Goal: Check status: Check status

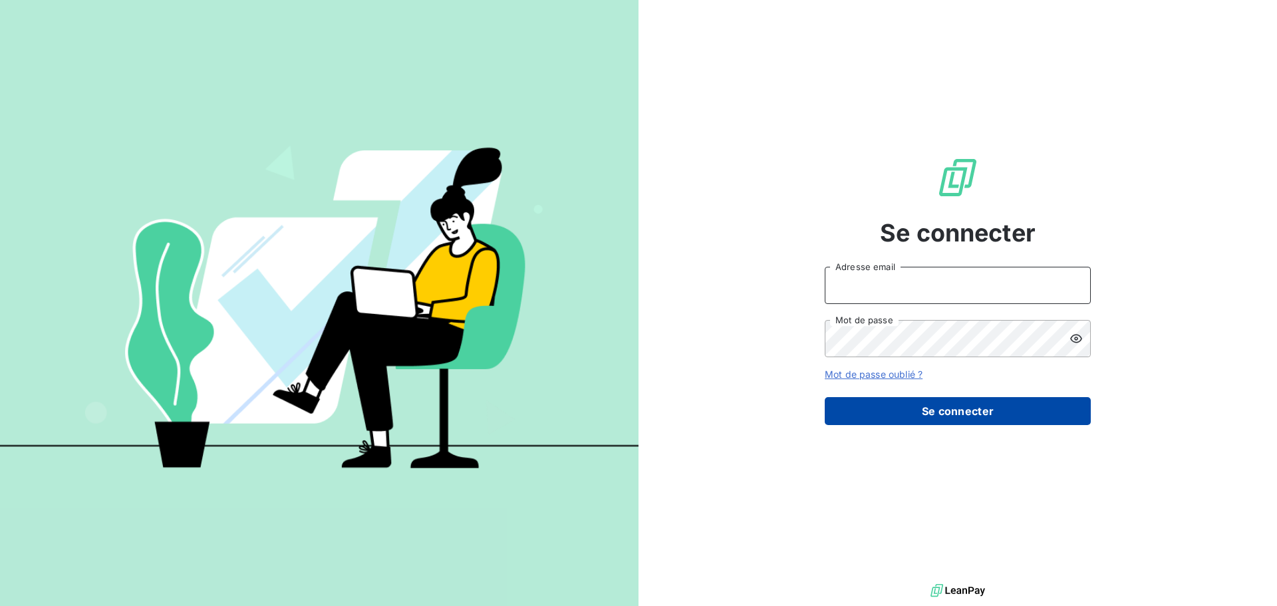
type input "pruja@serpe.fr"
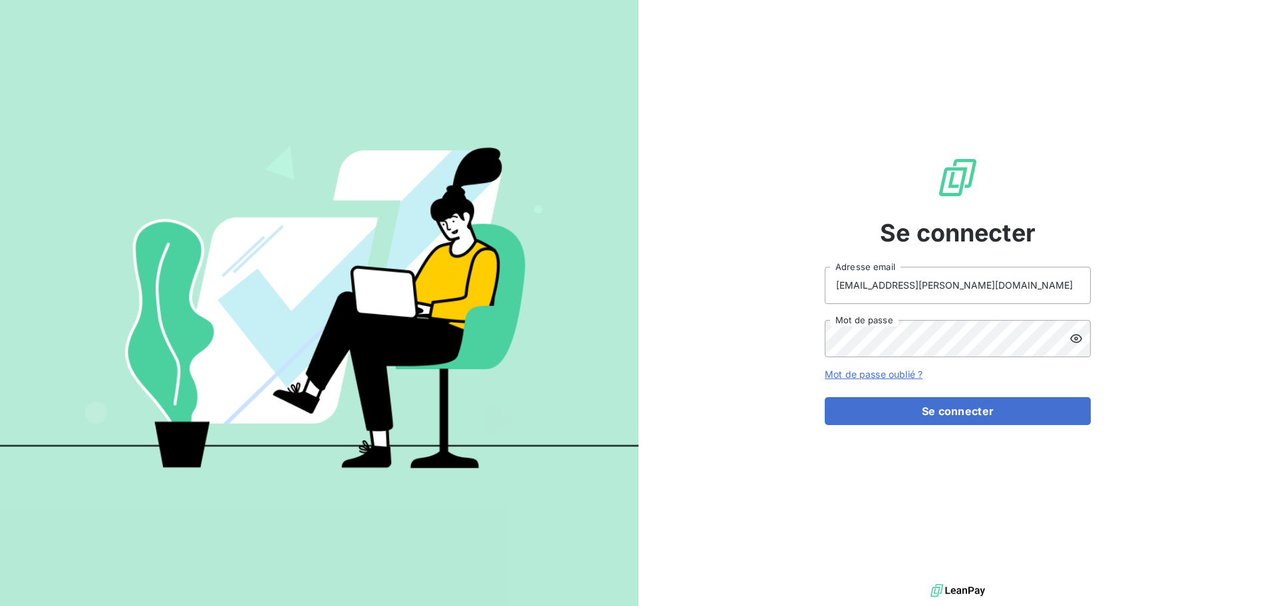
drag, startPoint x: 900, startPoint y: 406, endPoint x: 721, endPoint y: 274, distance: 222.7
click at [900, 403] on button "Se connecter" at bounding box center [958, 411] width 266 height 28
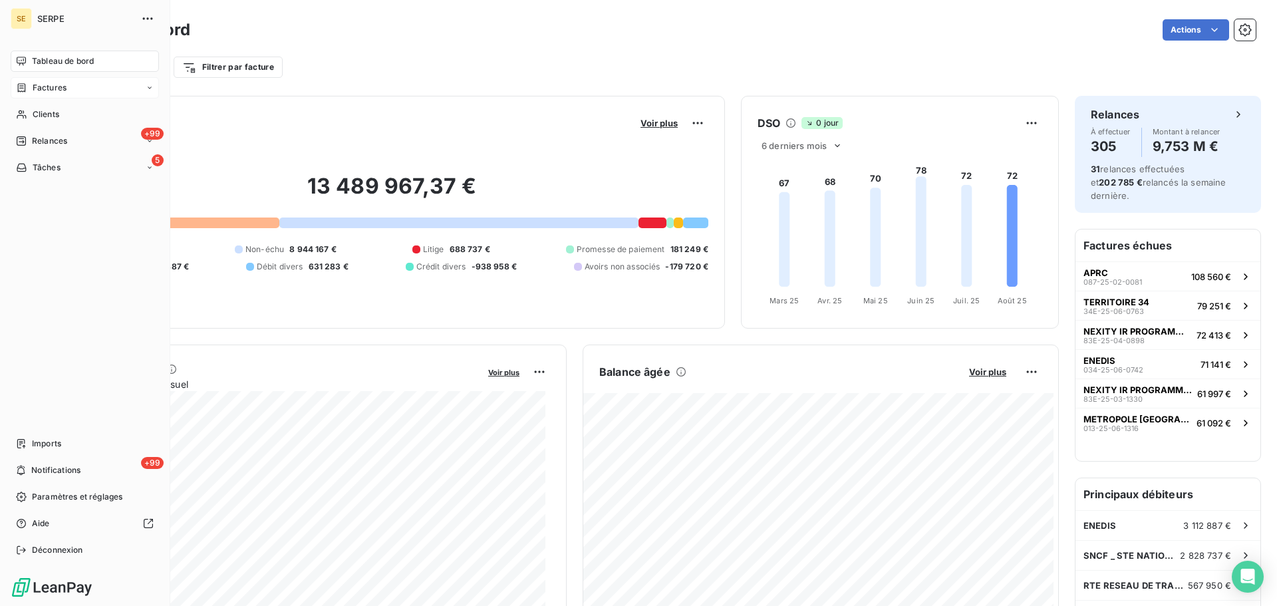
click at [21, 89] on icon at bounding box center [21, 87] width 11 height 11
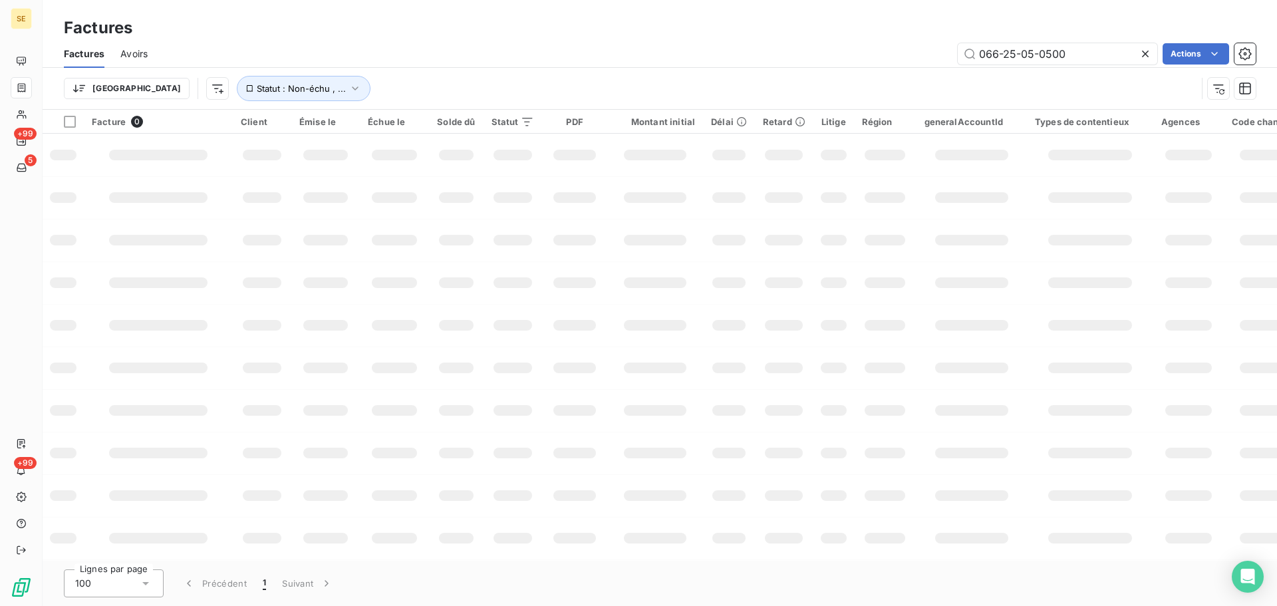
type input "066-25-05-0500"
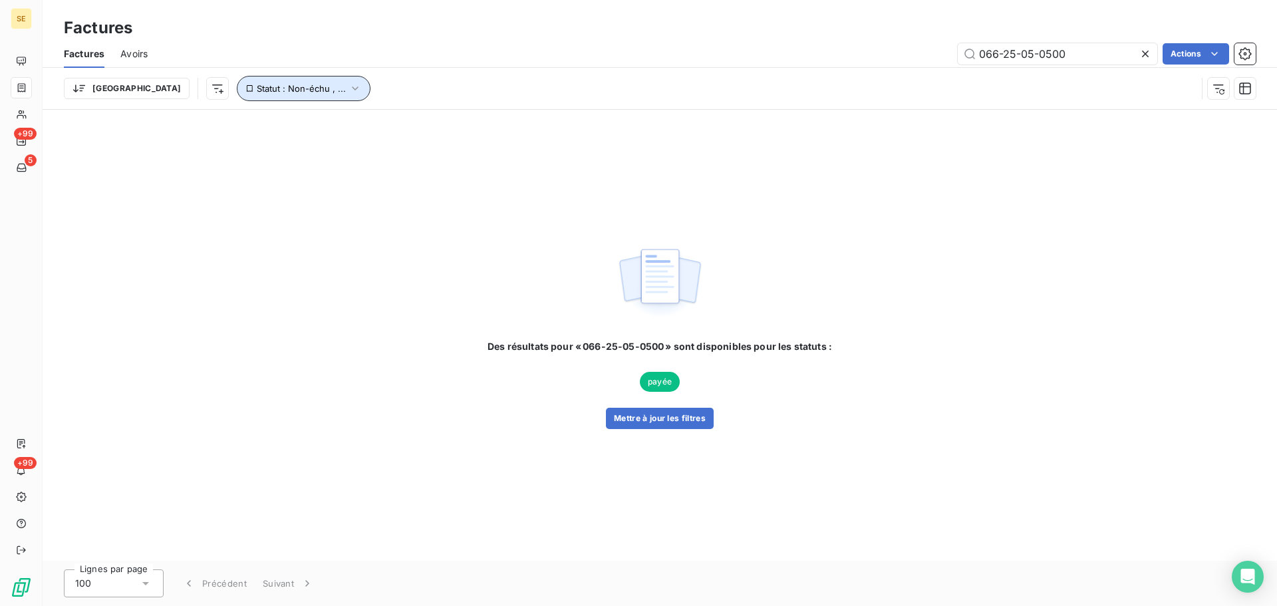
click at [237, 78] on button "Statut : Non-échu , ..." at bounding box center [304, 88] width 134 height 25
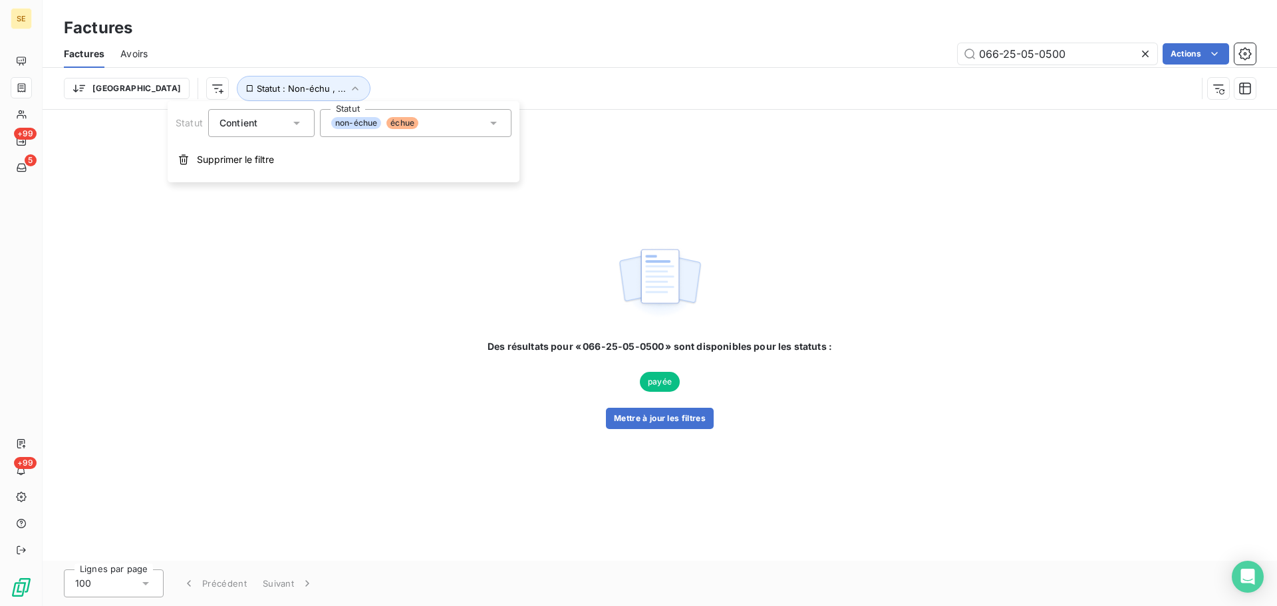
click at [456, 126] on div "non-échue échue" at bounding box center [416, 123] width 192 height 28
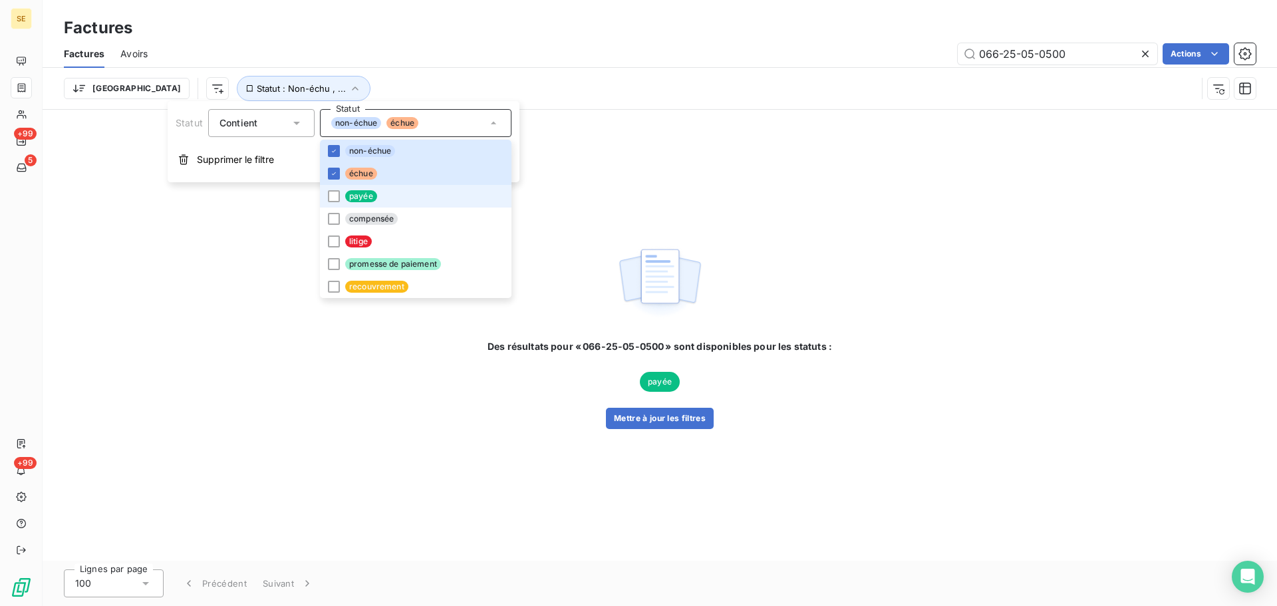
click at [444, 193] on li "payée" at bounding box center [416, 196] width 192 height 23
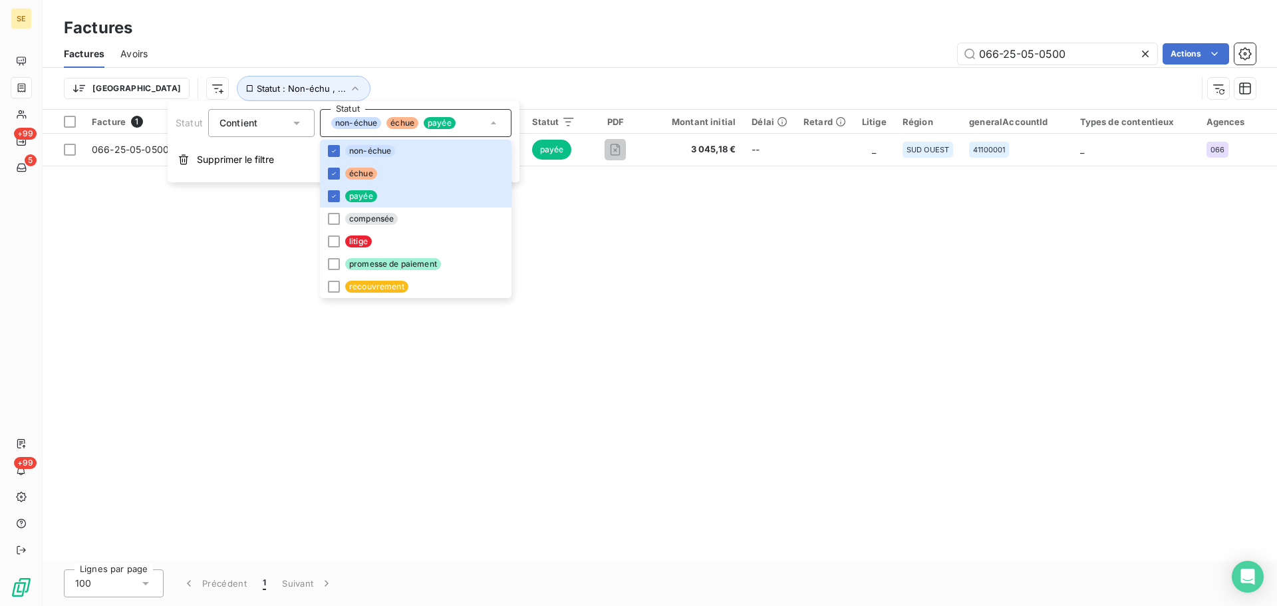
drag, startPoint x: 571, startPoint y: 75, endPoint x: 587, endPoint y: 77, distance: 16.7
click at [571, 74] on div "Trier Statut : Non-échu , ..." at bounding box center [660, 88] width 1192 height 41
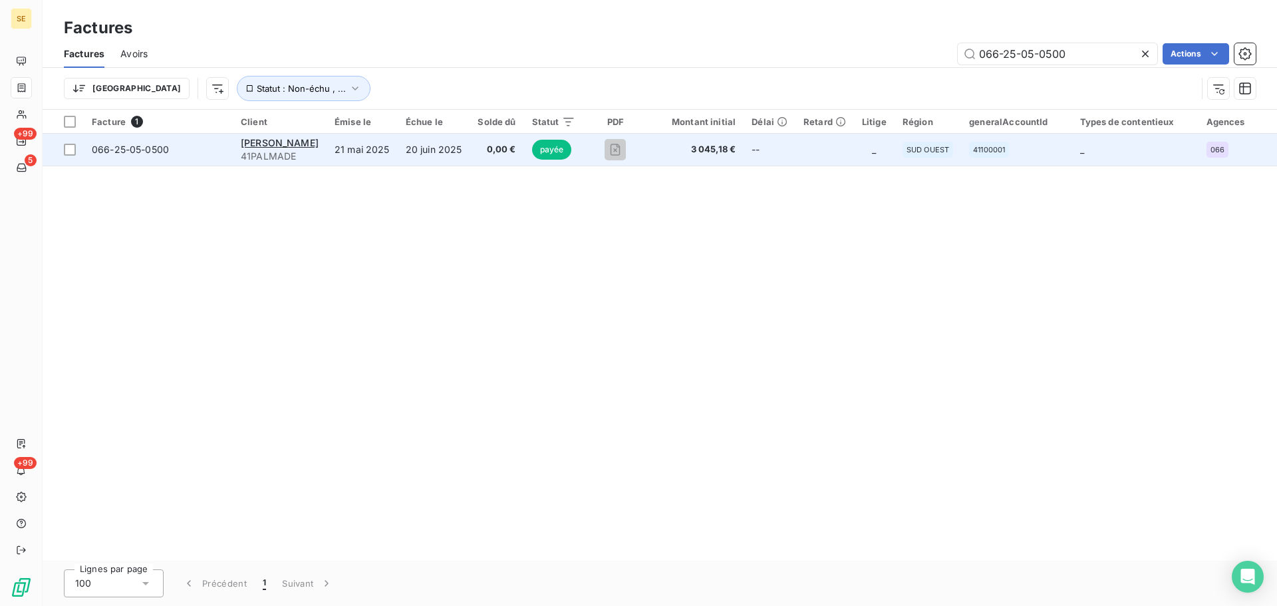
click at [680, 153] on span "3 045,18 €" at bounding box center [696, 149] width 80 height 13
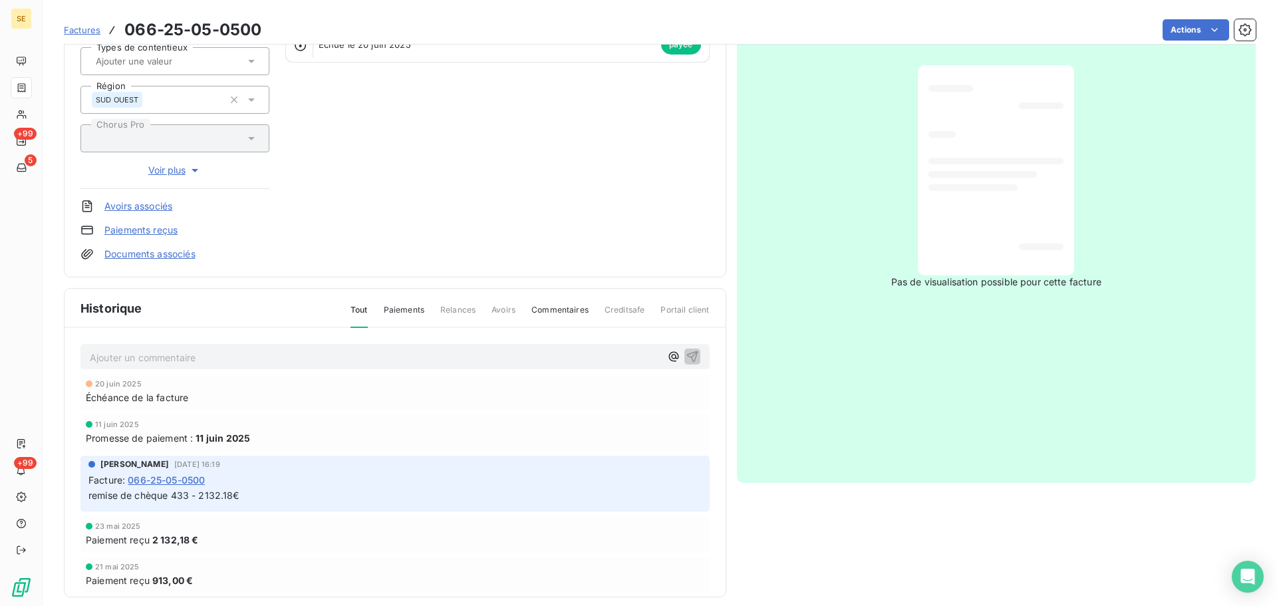
scroll to position [194, 0]
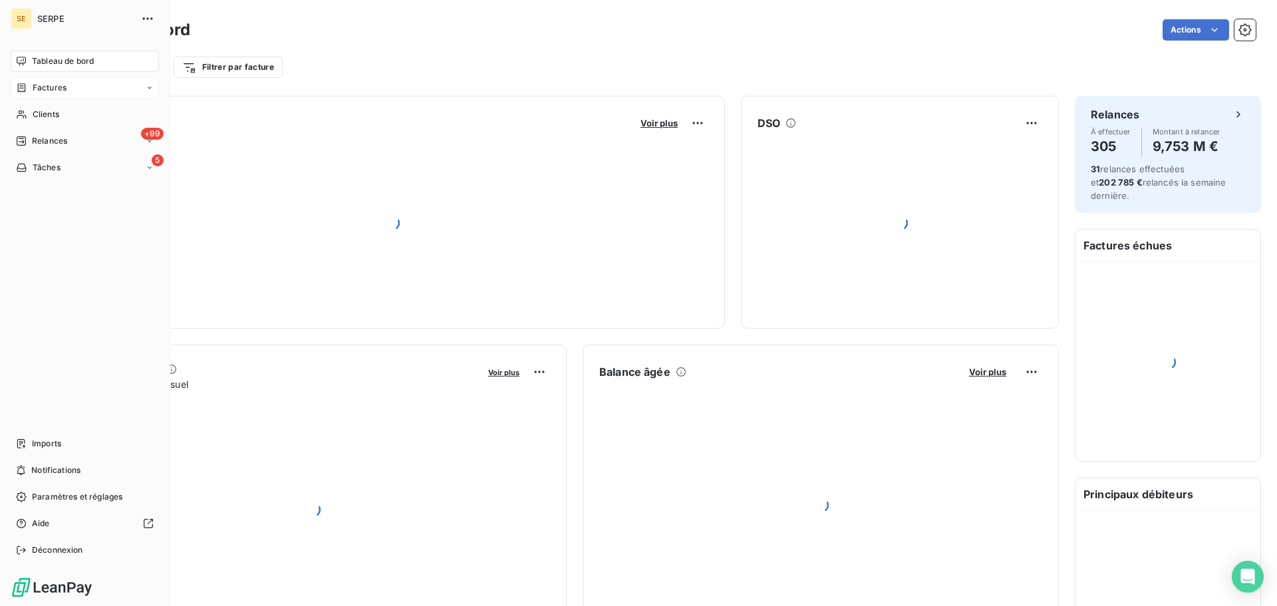
click at [66, 87] on div "Factures" at bounding box center [85, 87] width 148 height 21
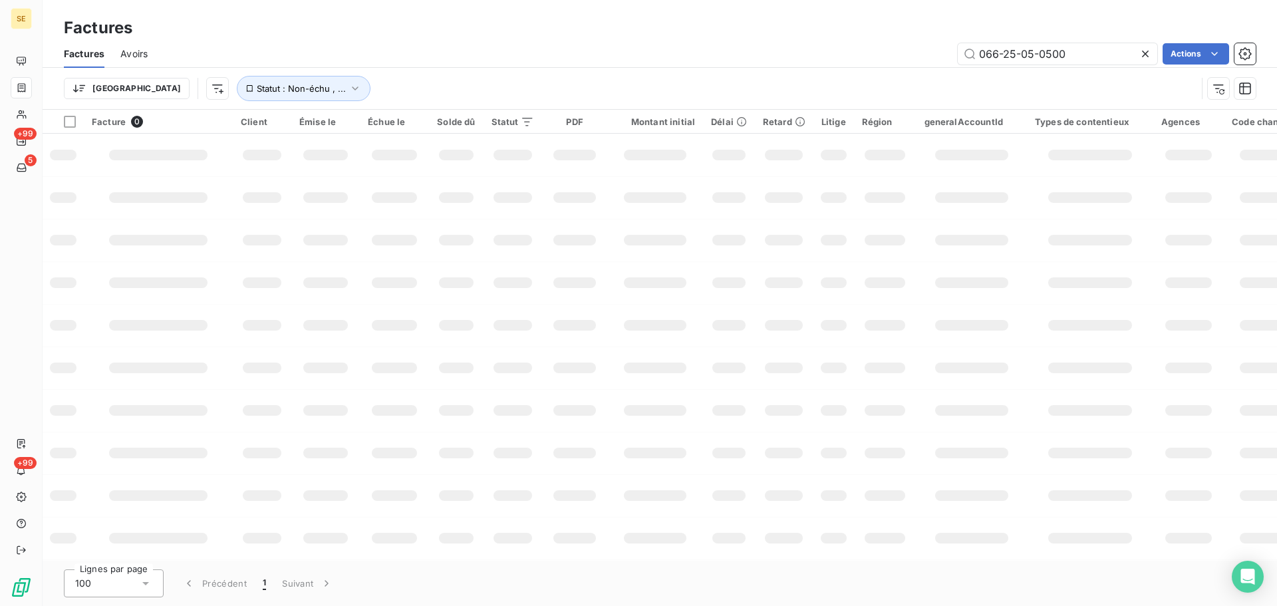
drag, startPoint x: 925, startPoint y: 53, endPoint x: 898, endPoint y: 53, distance: 27.3
click at [898, 53] on div "066-25-05-0500 Actions" at bounding box center [710, 53] width 1092 height 21
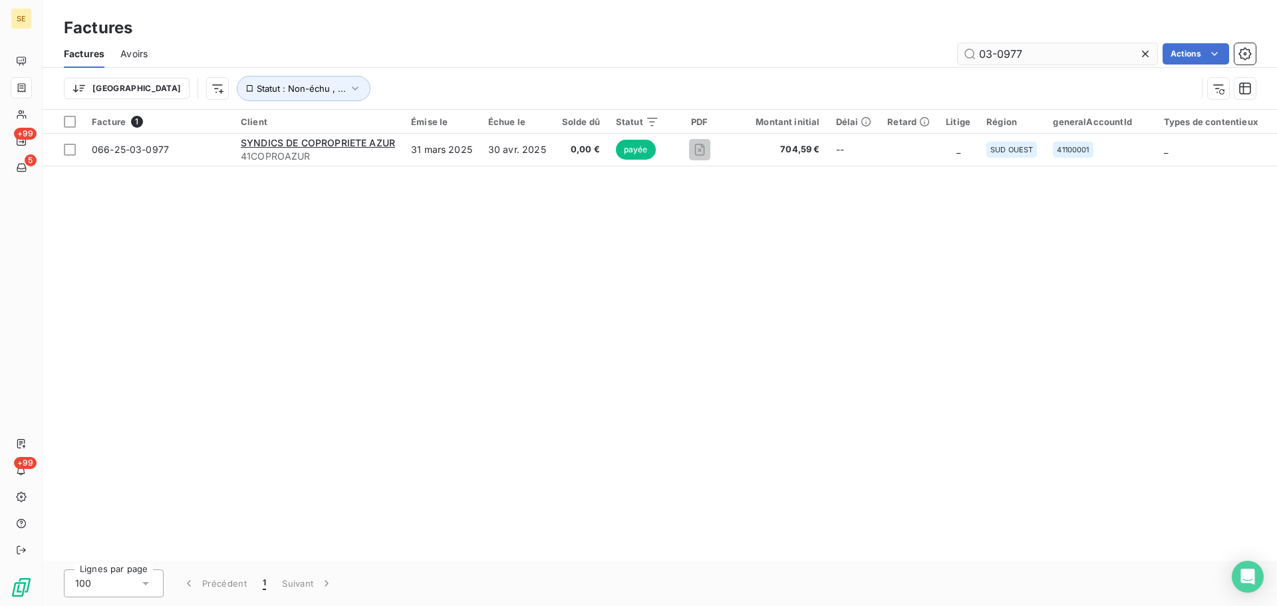
click at [968, 57] on input "03-0977" at bounding box center [1057, 53] width 199 height 21
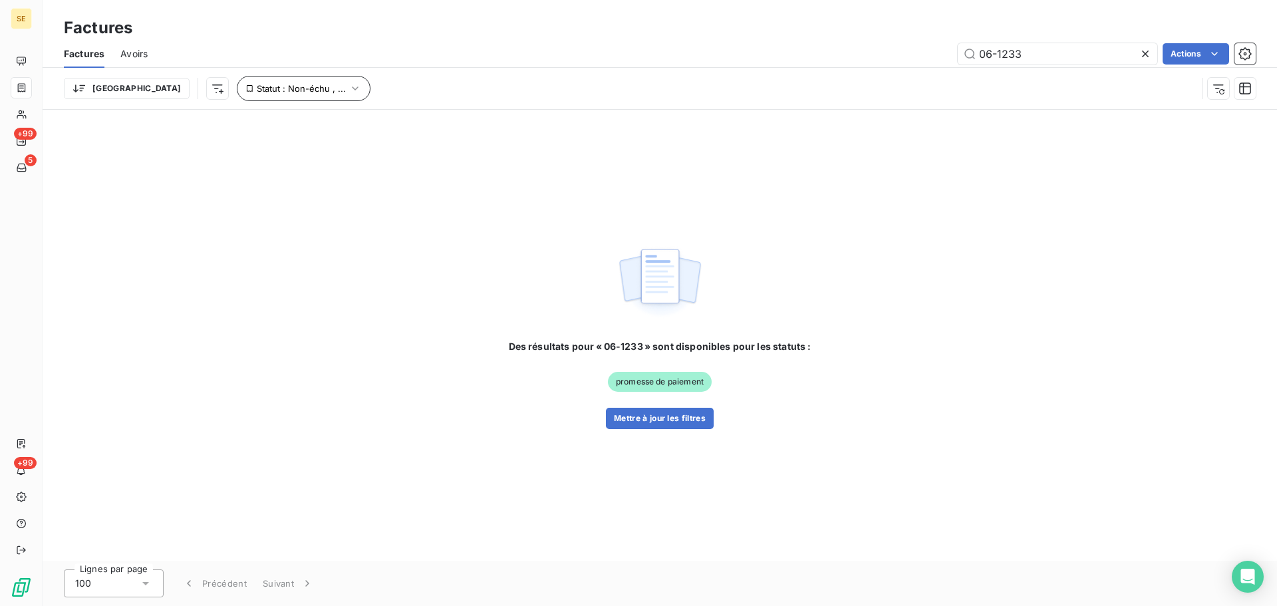
type input "06-1233"
click at [277, 76] on button "Statut : Non-échu , ..." at bounding box center [304, 88] width 134 height 25
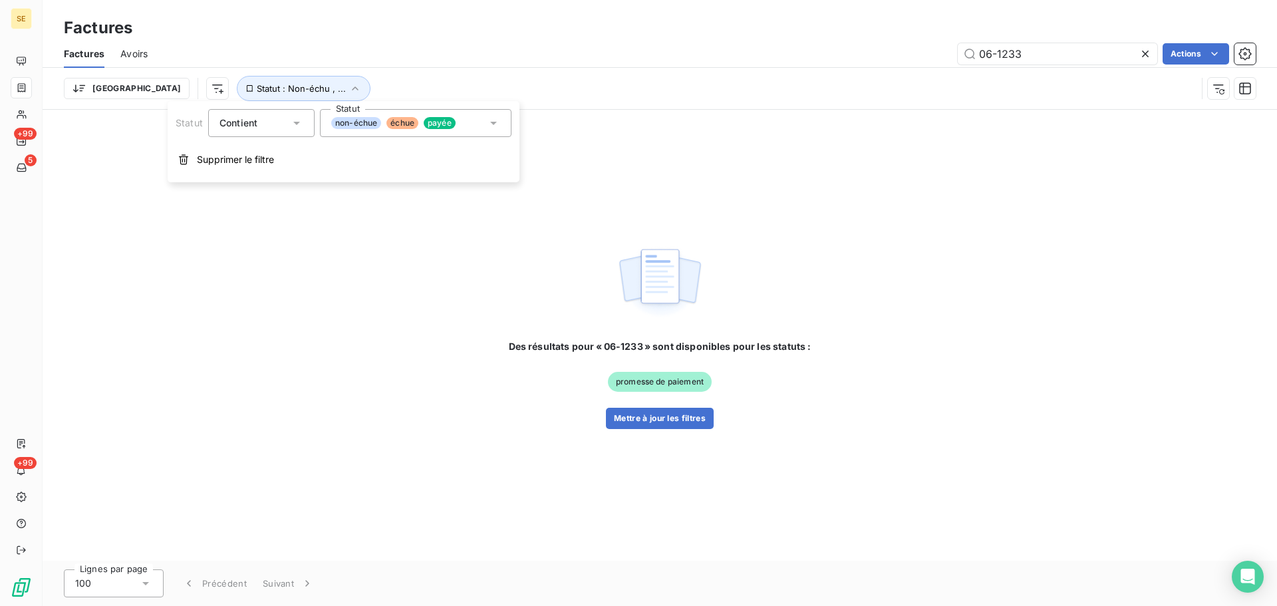
click at [479, 122] on div "non-échue échue payée" at bounding box center [416, 123] width 192 height 28
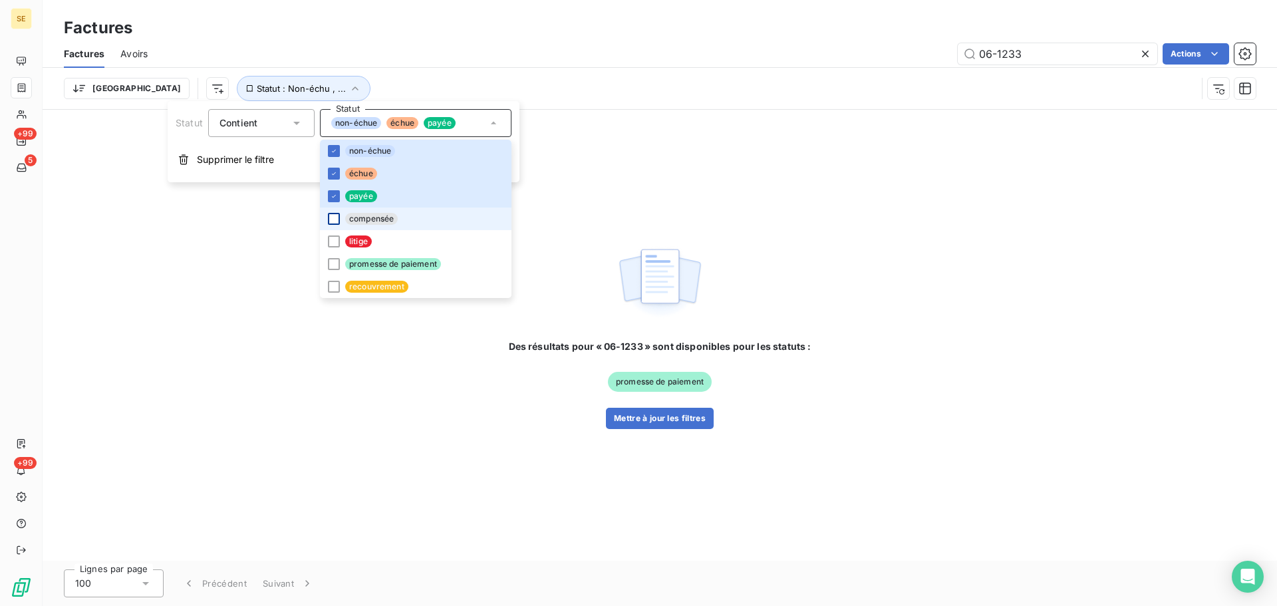
click at [334, 221] on div at bounding box center [334, 219] width 12 height 12
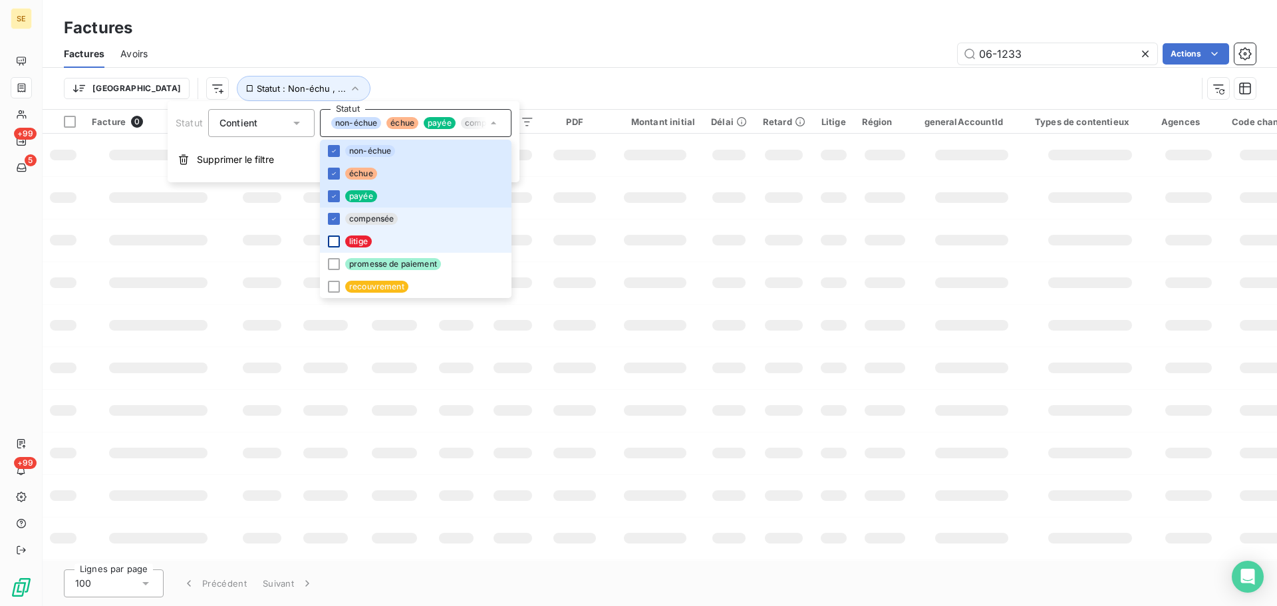
click at [331, 238] on div at bounding box center [334, 241] width 12 height 12
click at [331, 269] on div at bounding box center [334, 264] width 12 height 12
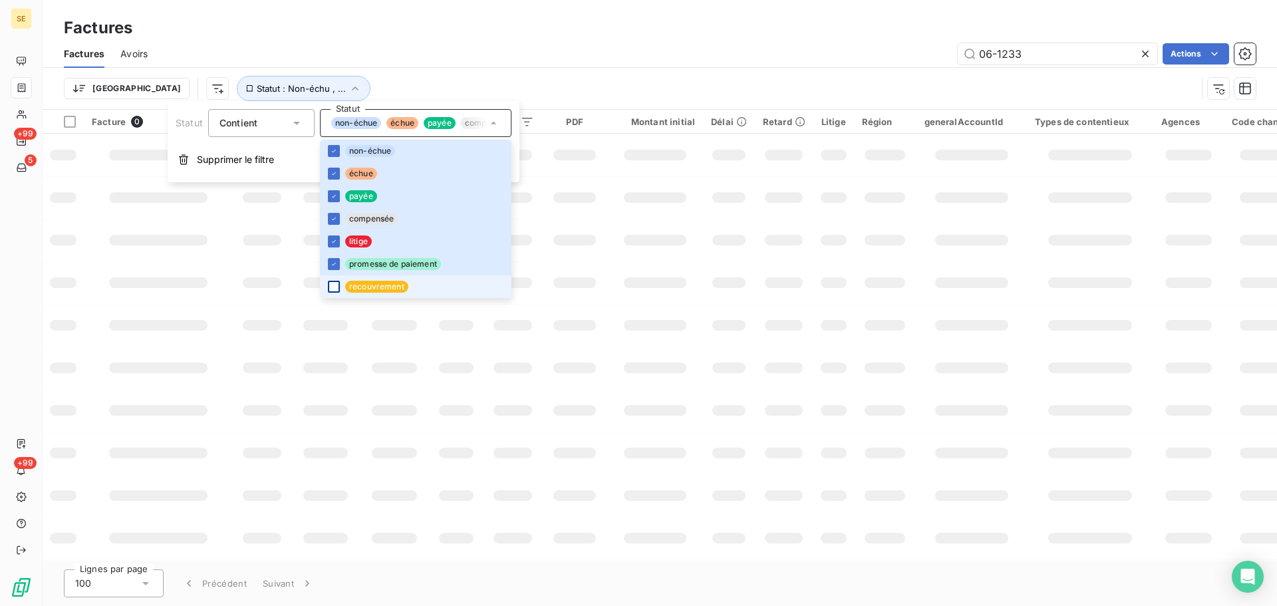
click at [334, 284] on div at bounding box center [334, 287] width 12 height 12
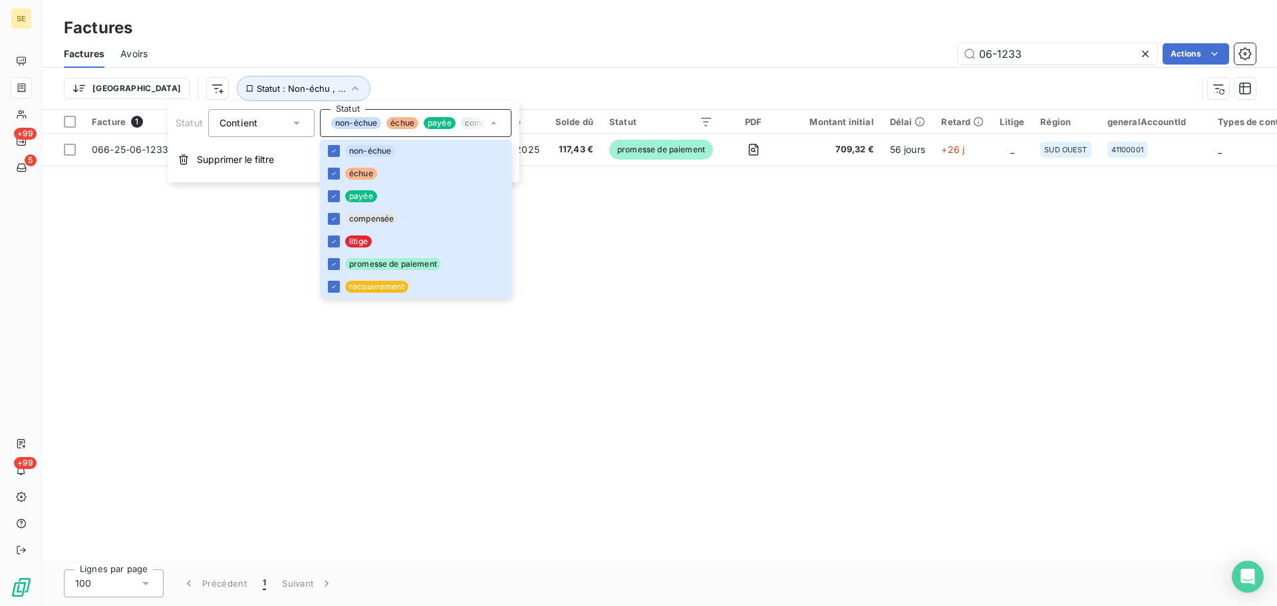
click at [602, 22] on div "Factures" at bounding box center [660, 28] width 1234 height 24
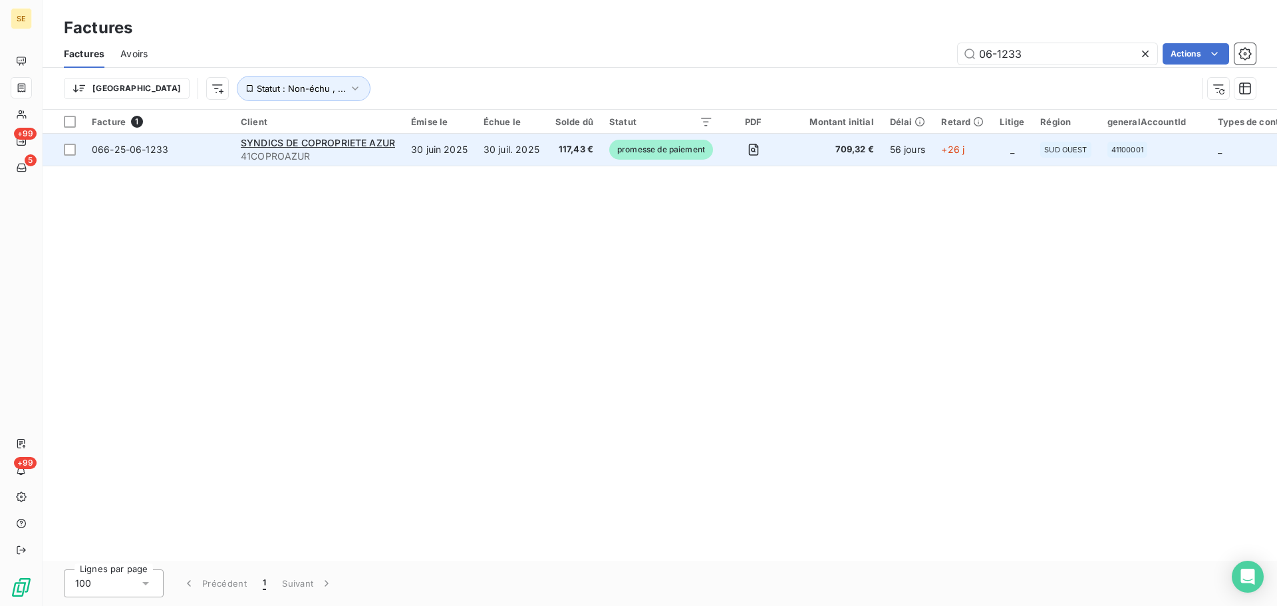
click at [475, 160] on td "30 juin 2025" at bounding box center [439, 150] width 72 height 32
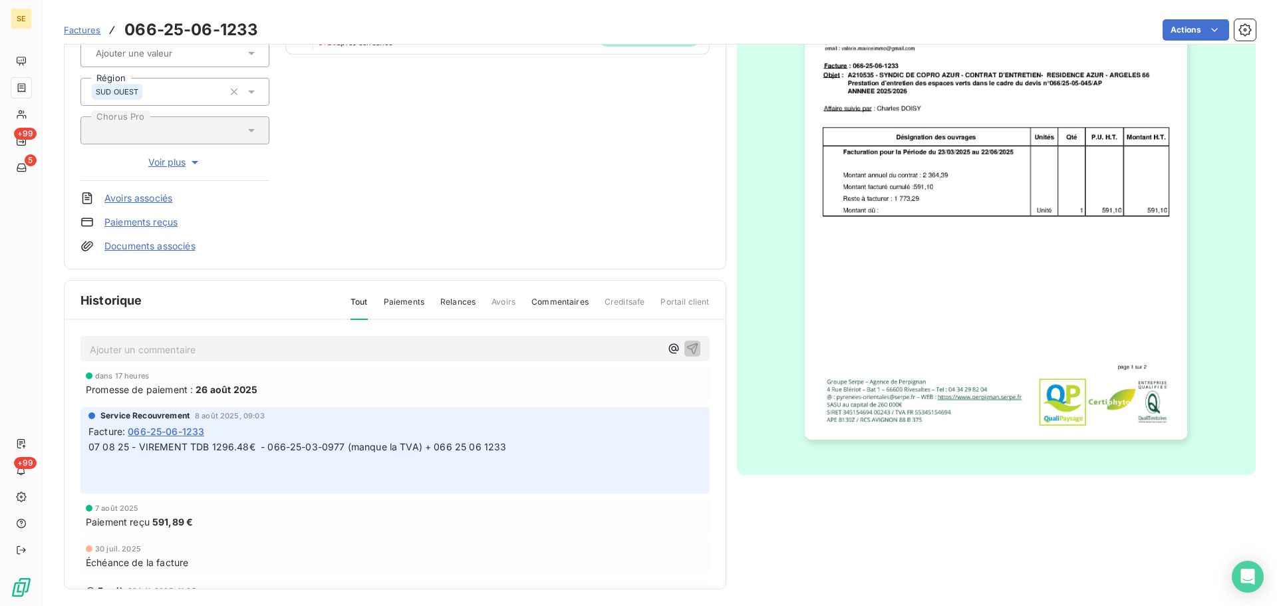
scroll to position [194, 0]
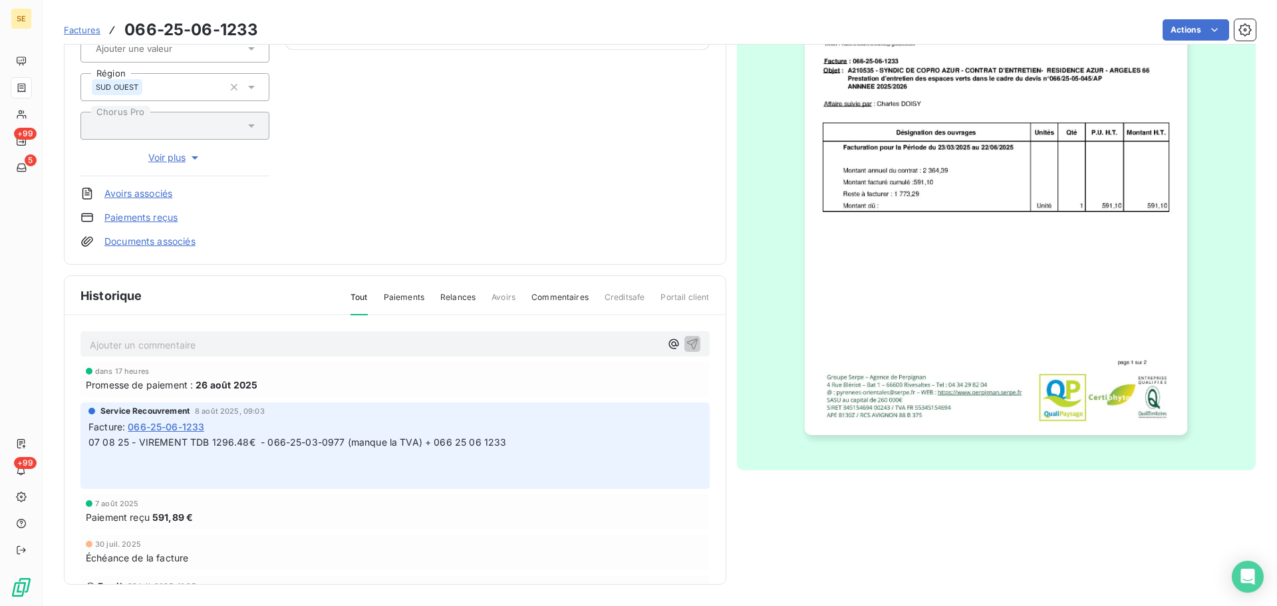
click at [1034, 331] on img "button" at bounding box center [996, 164] width 382 height 541
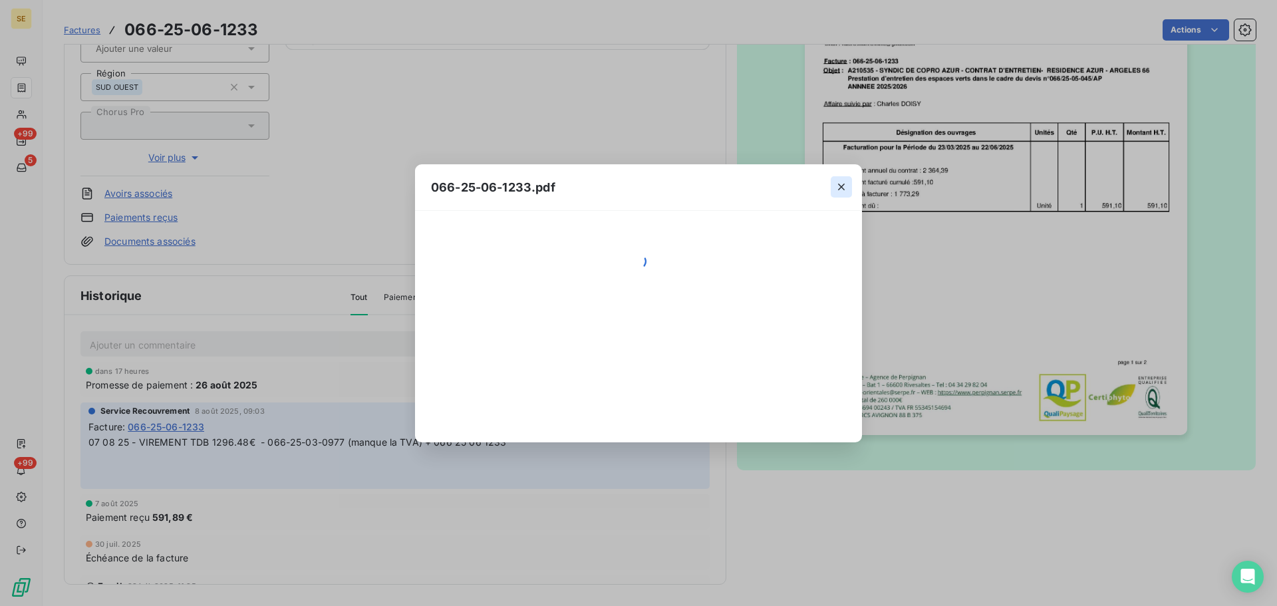
click at [841, 182] on icon "button" at bounding box center [841, 186] width 13 height 13
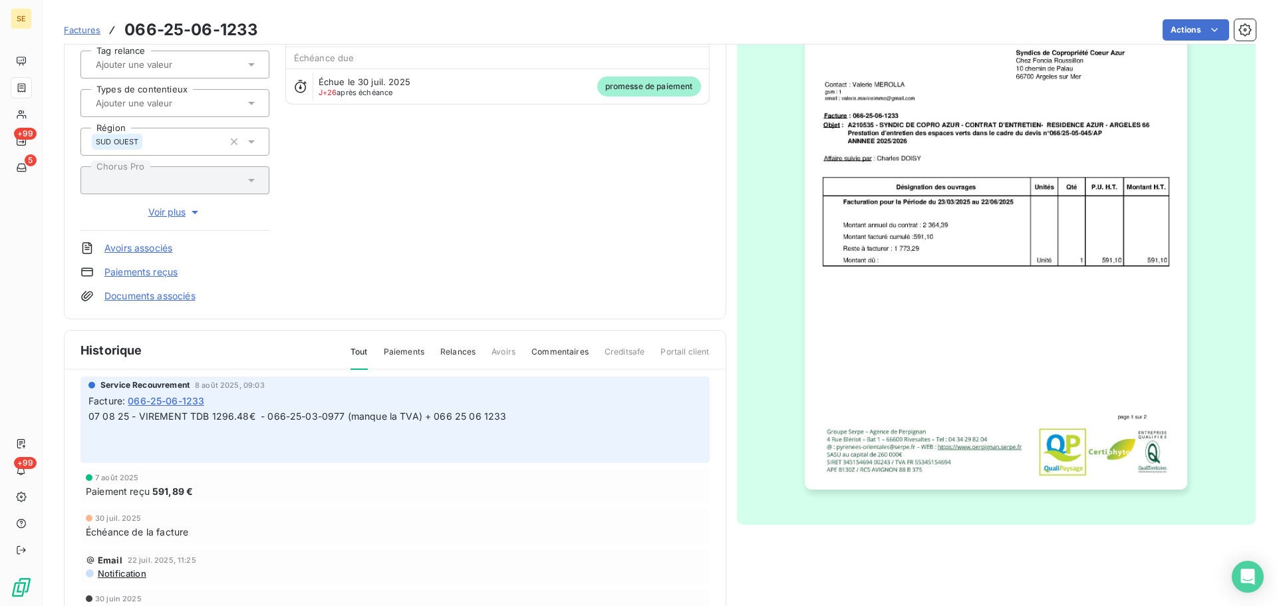
scroll to position [159, 0]
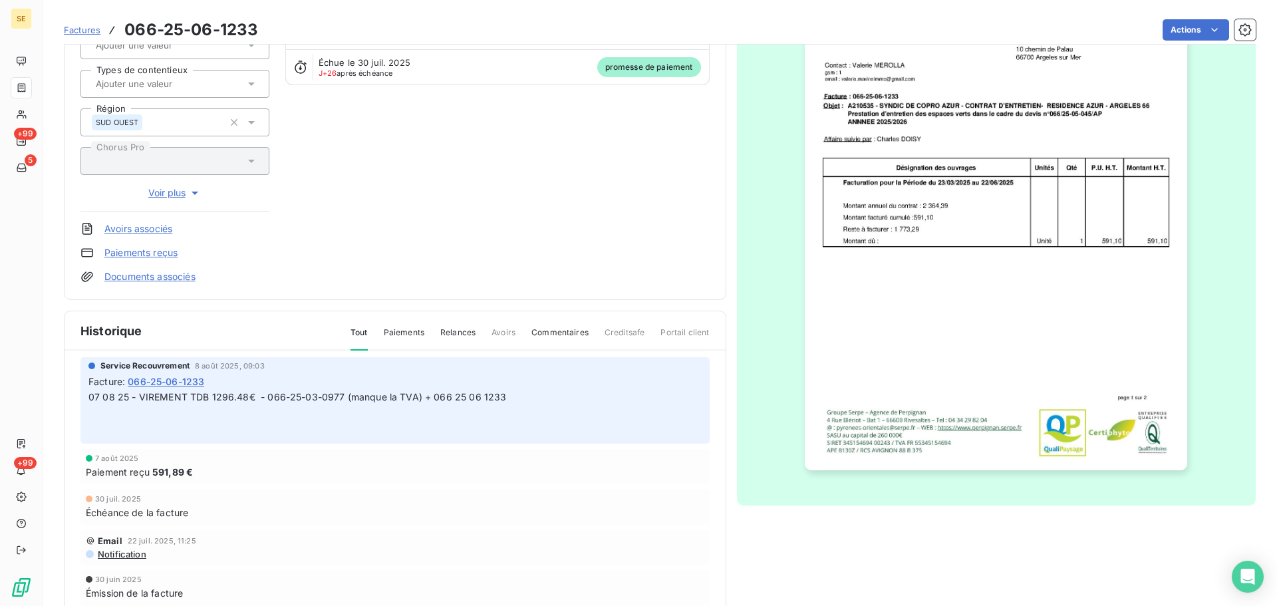
click at [158, 272] on link "Documents associés" at bounding box center [149, 276] width 91 height 13
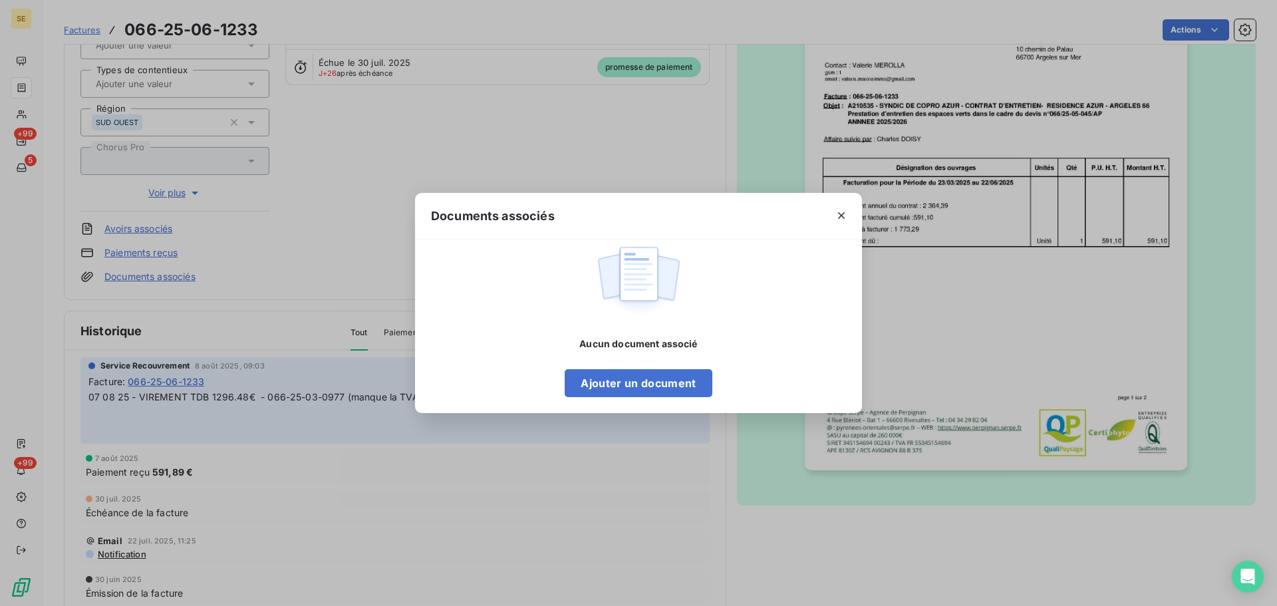
drag, startPoint x: 837, startPoint y: 221, endPoint x: 827, endPoint y: 222, distance: 9.4
click at [827, 222] on div at bounding box center [841, 216] width 41 height 46
click at [840, 217] on icon "button" at bounding box center [841, 215] width 7 height 7
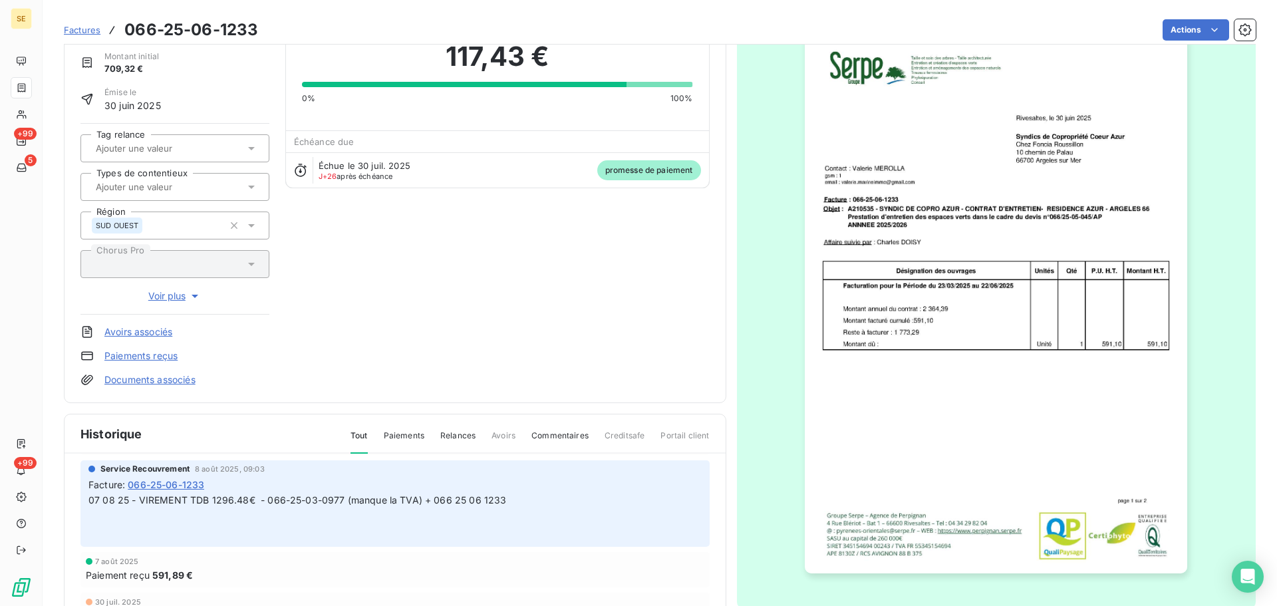
scroll to position [0, 0]
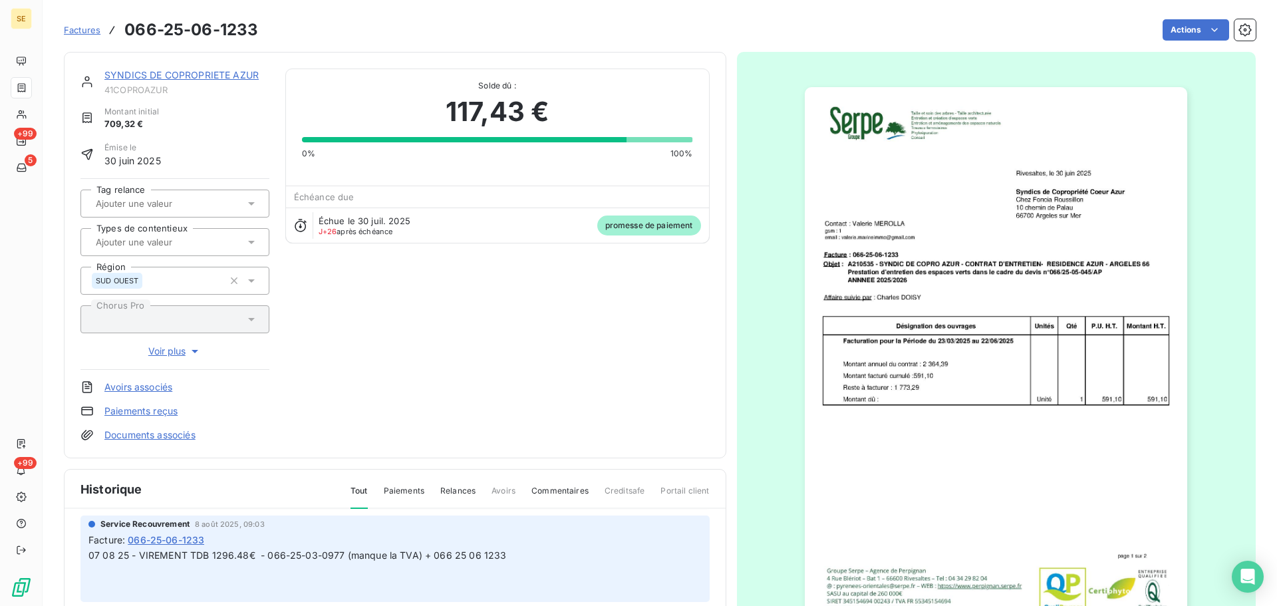
click at [237, 78] on link "SYNDICS DE COPROPRIETE AZUR" at bounding box center [181, 74] width 154 height 11
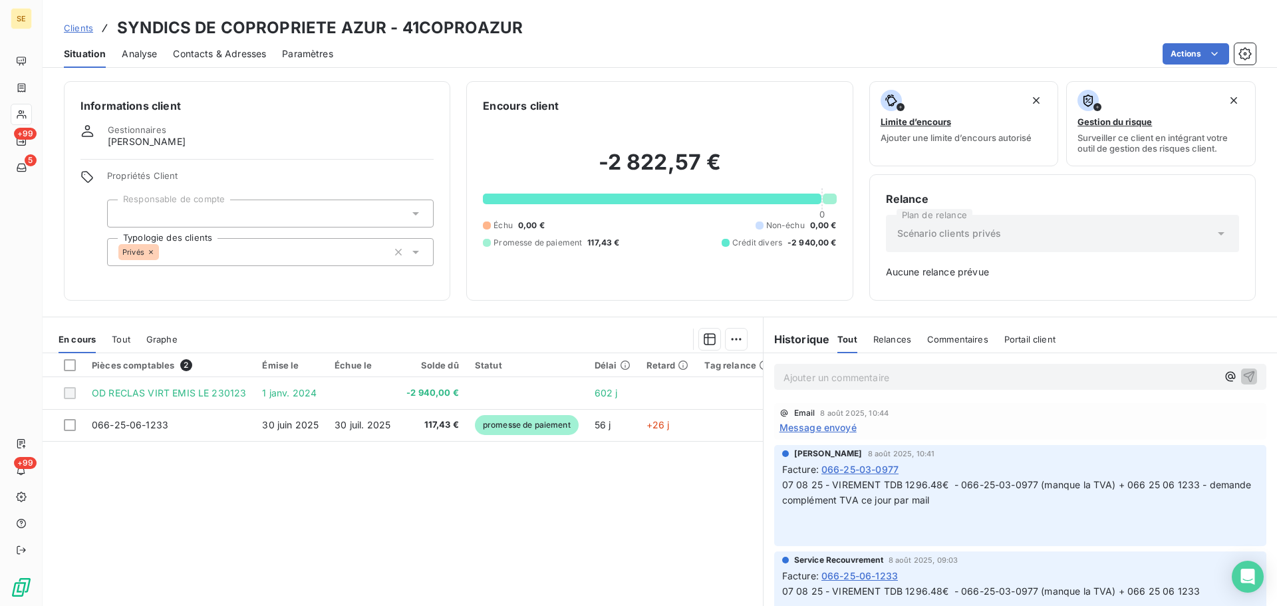
click at [117, 341] on span "Tout" at bounding box center [121, 339] width 19 height 11
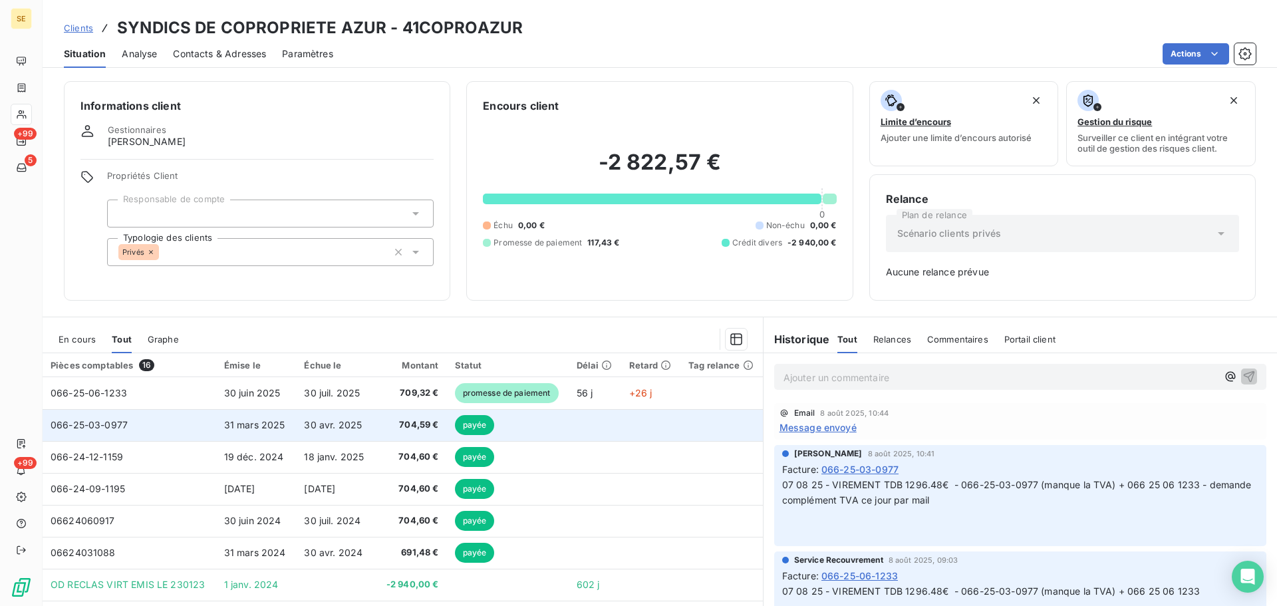
click at [153, 426] on td "066-25-03-0977" at bounding box center [130, 425] width 174 height 32
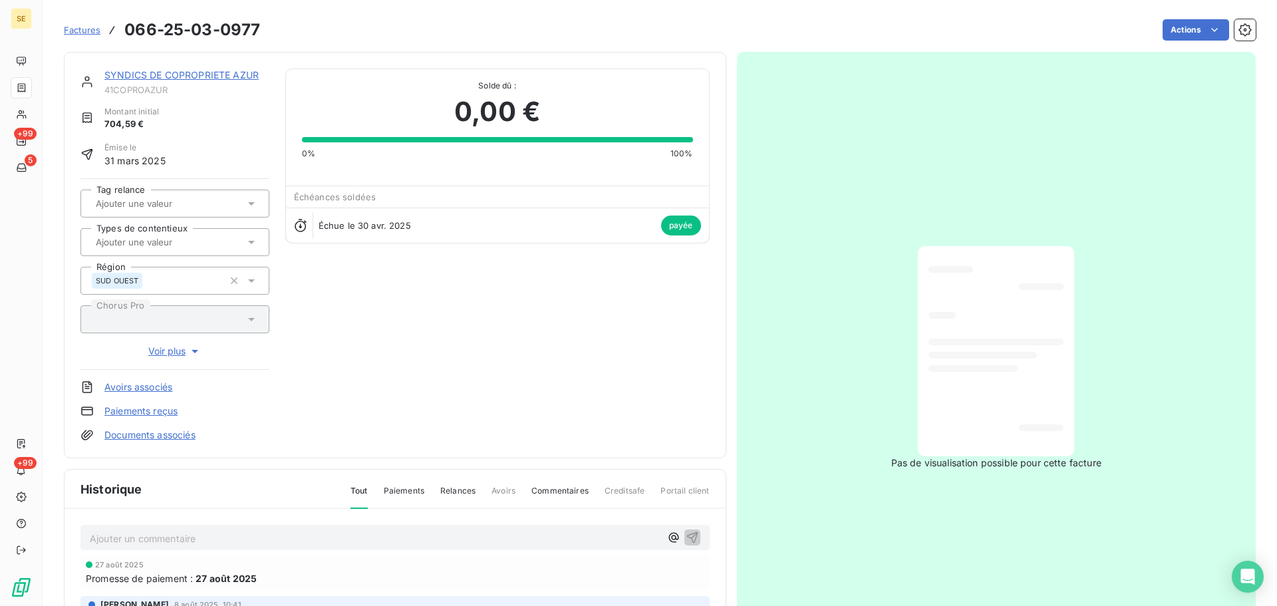
click at [177, 436] on link "Documents associés" at bounding box center [149, 434] width 91 height 13
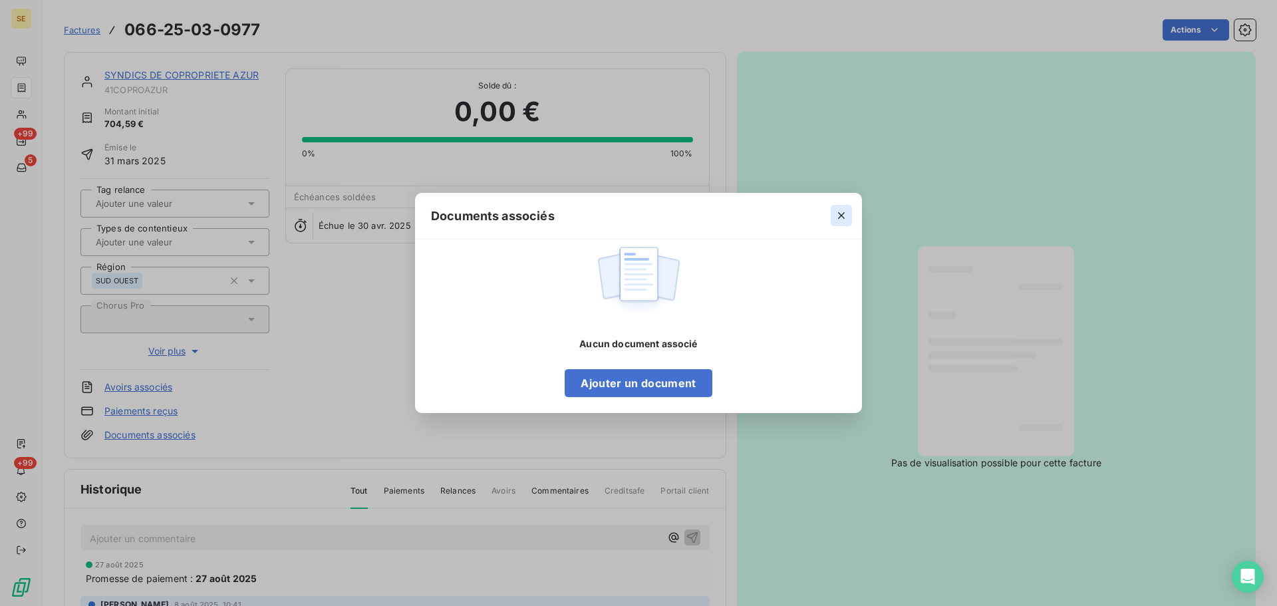
click at [834, 219] on button "button" at bounding box center [841, 215] width 21 height 21
